Goal: Information Seeking & Learning: Learn about a topic

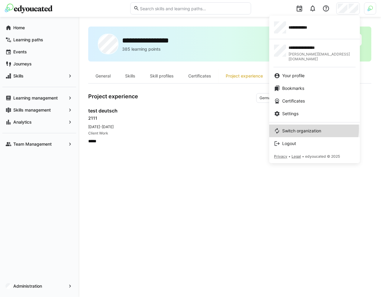
click at [299, 128] on span "Switch organization" at bounding box center [301, 131] width 39 height 6
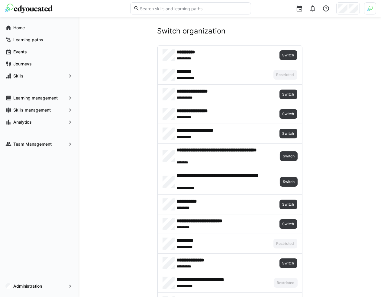
click at [362, 7] on div at bounding box center [315, 8] width 121 height 17
click at [364, 7] on div at bounding box center [370, 8] width 12 height 12
click at [304, 70] on span "Activate" at bounding box center [301, 70] width 15 height 5
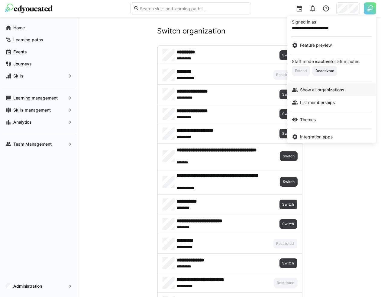
click at [320, 89] on span "Show all organizations" at bounding box center [322, 90] width 44 height 6
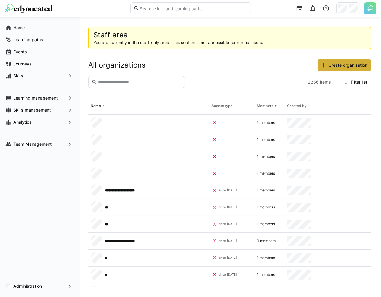
click at [155, 83] on input "text" at bounding box center [139, 81] width 84 height 5
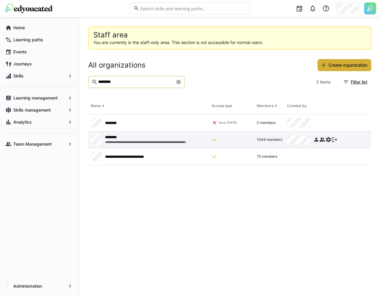
type input "********"
click at [329, 139] on eds-icon at bounding box center [328, 140] width 6 height 6
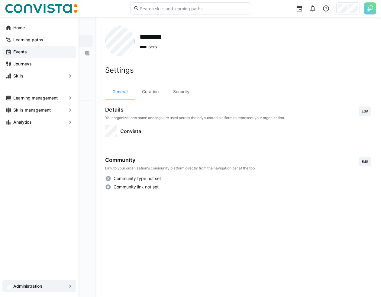
click at [10, 50] on eds-icon at bounding box center [8, 52] width 6 height 6
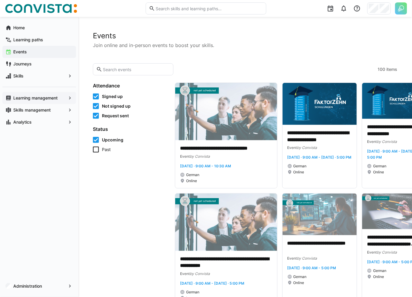
click at [0, 0] on app-navigation-label "Learning management" at bounding box center [0, 0] width 0 height 0
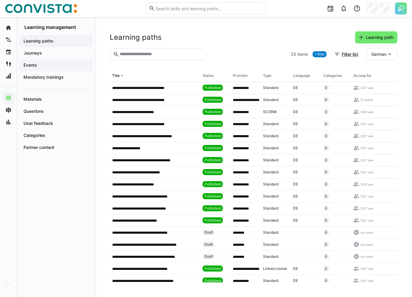
click at [66, 68] on span "Events" at bounding box center [56, 65] width 67 height 6
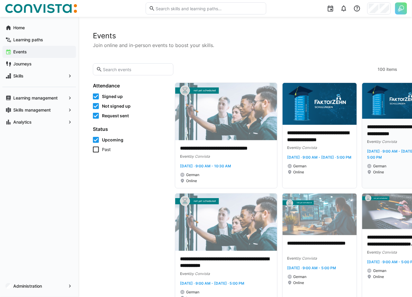
click at [380, 126] on p "**********" at bounding box center [394, 131] width 54 height 14
click at [367, 124] on p "**********" at bounding box center [394, 131] width 54 height 14
click at [59, 98] on span "Learning management" at bounding box center [39, 98] width 54 height 6
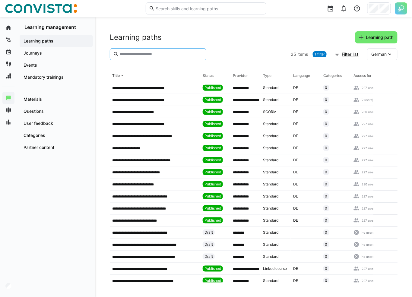
click at [150, 53] on input "text" at bounding box center [161, 54] width 84 height 5
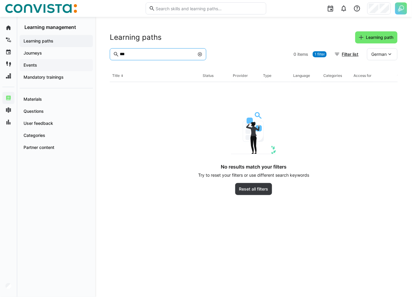
type input "***"
click at [68, 60] on div "Events" at bounding box center [56, 65] width 73 height 12
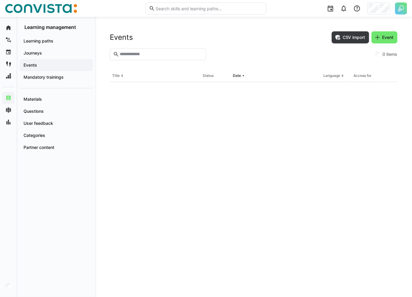
click at [137, 54] on input "text" at bounding box center [161, 54] width 84 height 5
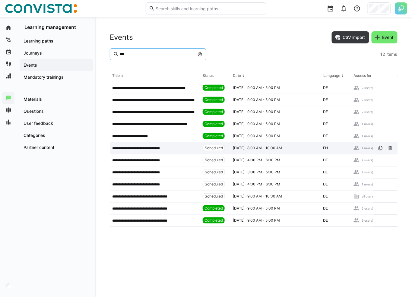
type input "***"
click at [143, 151] on div "**********" at bounding box center [155, 148] width 91 height 12
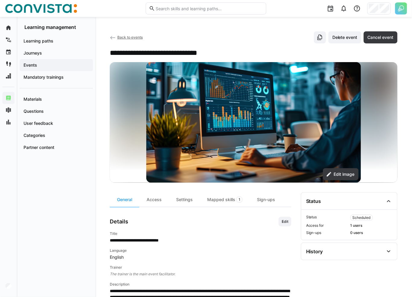
click at [129, 38] on span "Back to events" at bounding box center [129, 37] width 25 height 5
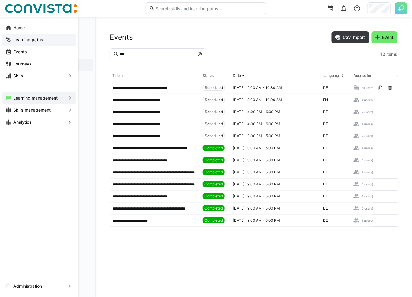
click at [19, 42] on span "Learning paths" at bounding box center [42, 40] width 61 height 6
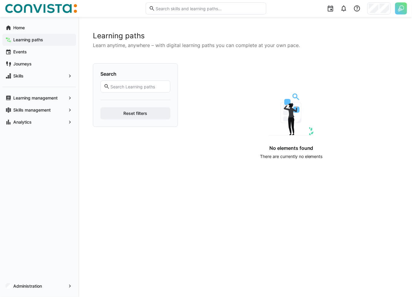
click at [0, 0] on app-navigation-label "Events" at bounding box center [0, 0] width 0 height 0
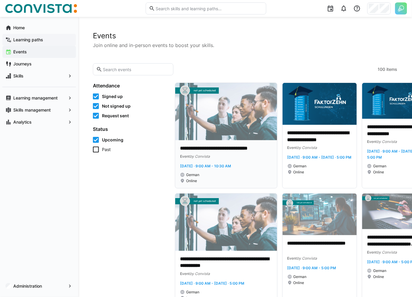
click at [259, 122] on img at bounding box center [226, 111] width 102 height 57
click at [0, 0] on app-navigation-label "Learning management" at bounding box center [0, 0] width 0 height 0
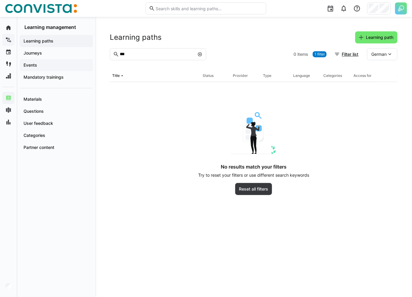
click at [61, 60] on div "Events" at bounding box center [56, 65] width 73 height 12
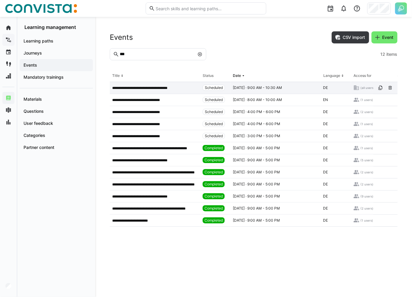
click at [160, 86] on p "**********" at bounding box center [144, 88] width 65 height 5
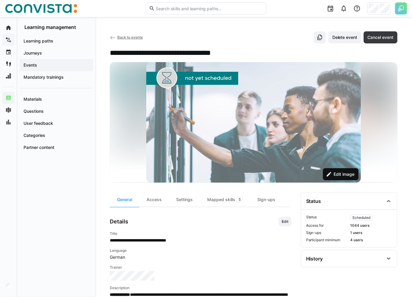
click at [337, 173] on span "Edit image" at bounding box center [344, 174] width 23 height 6
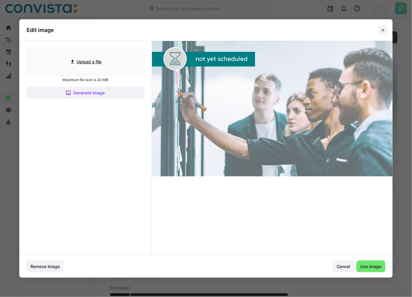
click at [380, 30] on eds-icon at bounding box center [383, 30] width 5 height 5
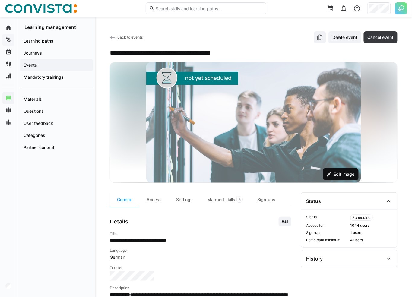
click at [328, 168] on span "Edit image" at bounding box center [341, 174] width 36 height 12
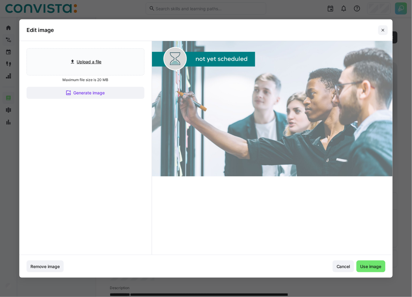
click at [380, 30] on eds-icon at bounding box center [383, 30] width 5 height 5
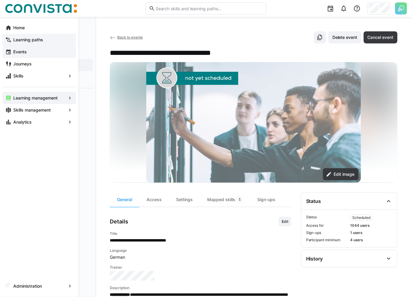
click at [34, 50] on span "Events" at bounding box center [42, 52] width 61 height 6
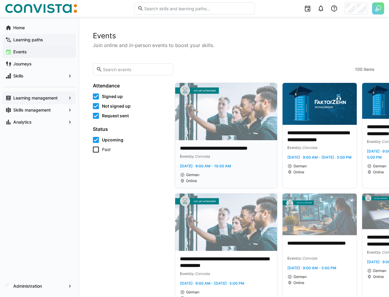
click at [229, 119] on img at bounding box center [226, 111] width 102 height 57
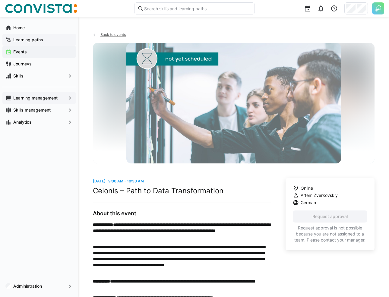
click at [33, 52] on span "Events" at bounding box center [42, 52] width 61 height 6
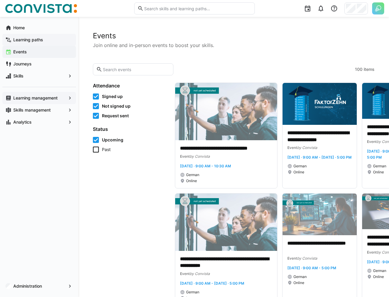
click at [281, 34] on h2 "Events" at bounding box center [234, 35] width 282 height 9
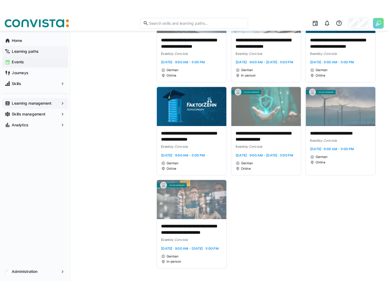
scroll to position [1484, 0]
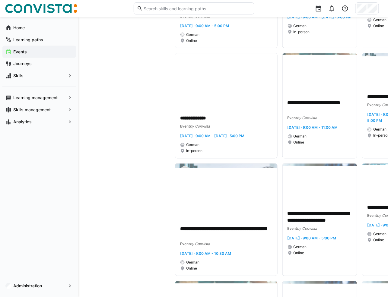
scroll to position [2656, 0]
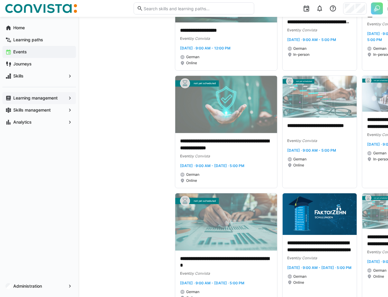
click at [0, 0] on app-navigation-label "Learning management" at bounding box center [0, 0] width 0 height 0
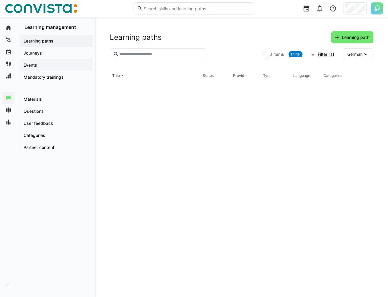
click at [57, 64] on span "Events" at bounding box center [56, 65] width 67 height 6
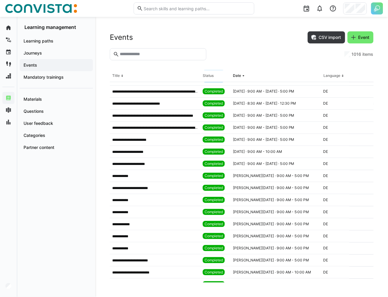
scroll to position [4630, 0]
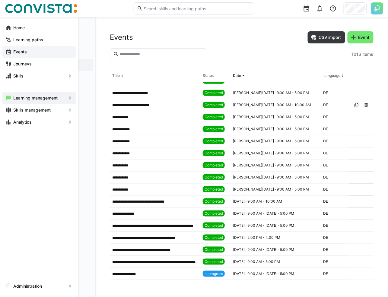
click at [34, 52] on span "Events" at bounding box center [42, 52] width 61 height 6
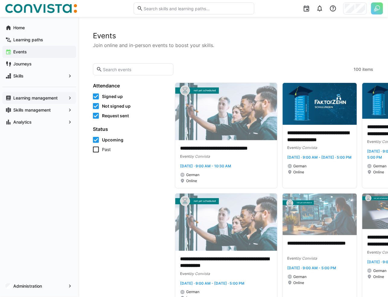
click at [0, 0] on app-navigation-label "Learning management" at bounding box center [0, 0] width 0 height 0
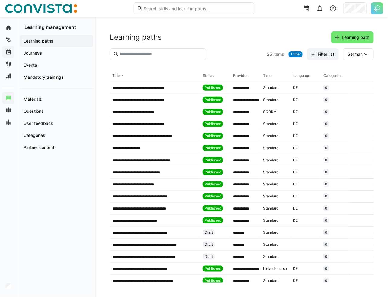
click at [328, 52] on span "Filter list" at bounding box center [326, 54] width 18 height 6
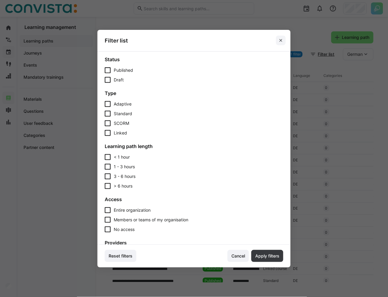
click at [279, 43] on span at bounding box center [281, 41] width 10 height 10
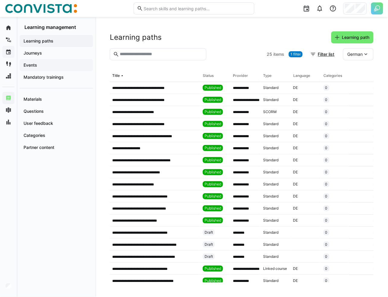
click at [45, 62] on span "Events" at bounding box center [56, 65] width 67 height 6
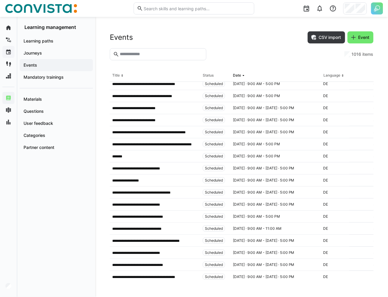
scroll to position [405, 0]
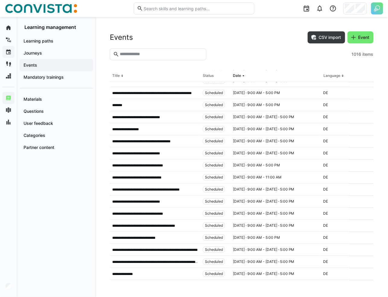
click at [212, 76] on div "Status" at bounding box center [208, 75] width 11 height 5
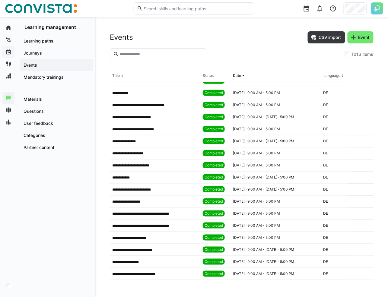
scroll to position [7647, 0]
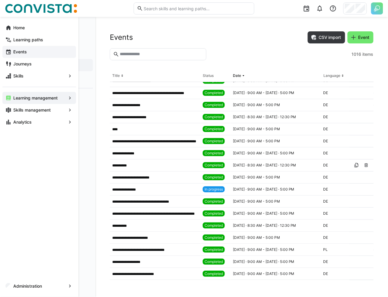
click at [0, 0] on app-navigation-label "Events" at bounding box center [0, 0] width 0 height 0
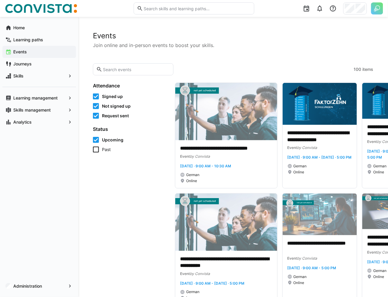
click at [114, 139] on span "Upcoming" at bounding box center [112, 140] width 21 height 6
click at [100, 152] on eds-checkbox "Past" at bounding box center [130, 150] width 75 height 6
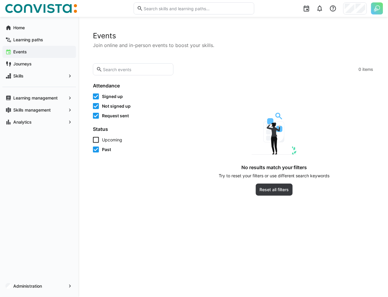
click at [101, 148] on eds-checkbox "Past" at bounding box center [130, 150] width 75 height 6
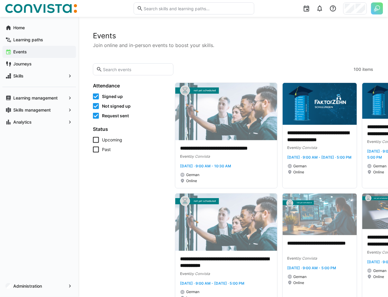
click at [120, 115] on span "Request sent" at bounding box center [115, 116] width 27 height 6
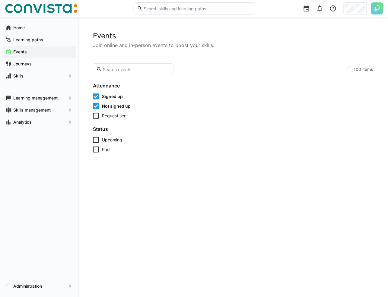
click at [118, 108] on span "Not signed up" at bounding box center [116, 106] width 29 height 6
click at [118, 100] on div "Signed up Not signed up Request sent" at bounding box center [130, 106] width 75 height 25
click at [118, 97] on span "Signed up" at bounding box center [112, 97] width 21 height 6
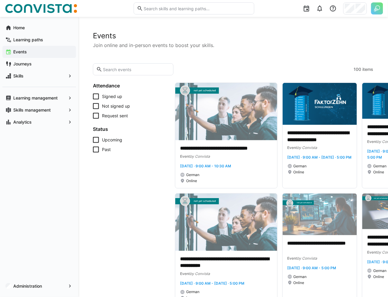
click at [0, 0] on app-navigation-label "Learning management" at bounding box center [0, 0] width 0 height 0
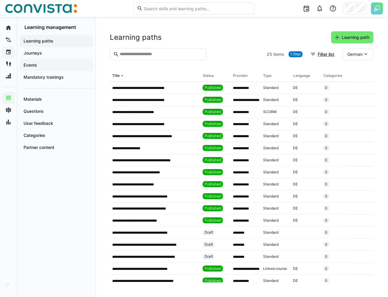
click at [62, 63] on span "Events" at bounding box center [56, 65] width 67 height 6
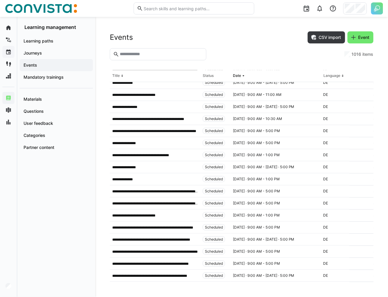
scroll to position [1009, 0]
